Goal: Navigation & Orientation: Go to known website

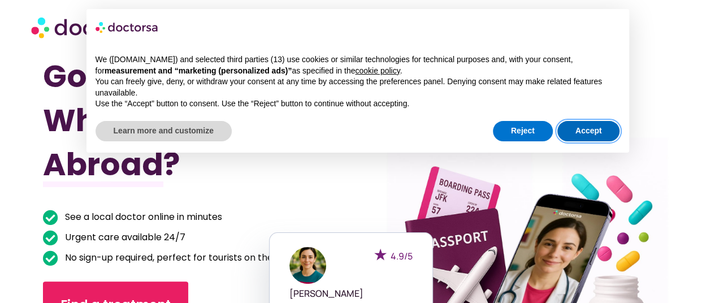
click at [584, 132] on button "Accept" at bounding box center [589, 131] width 63 height 20
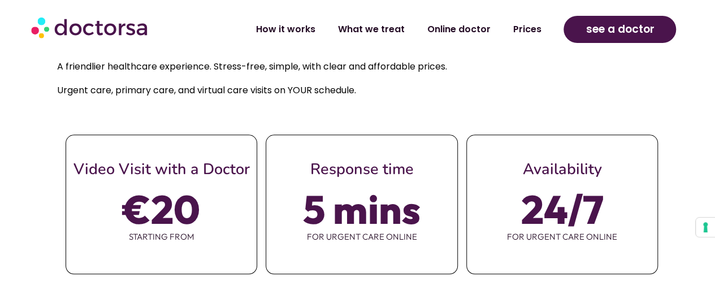
scroll to position [226, 0]
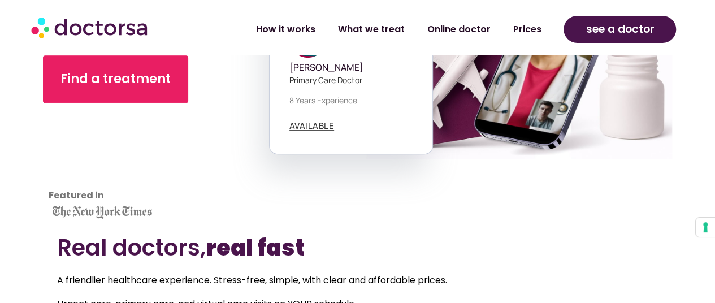
click at [113, 25] on img at bounding box center [90, 27] width 119 height 34
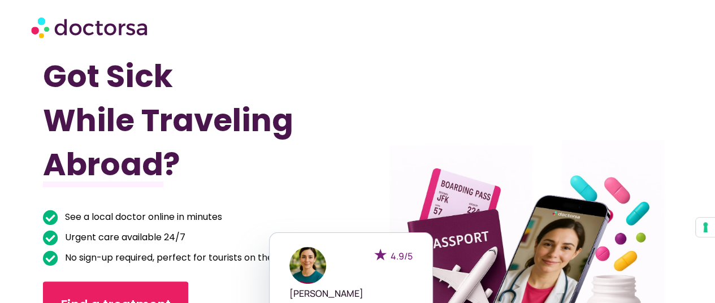
click at [67, 32] on img at bounding box center [90, 27] width 119 height 34
